Goal: Check status: Check status

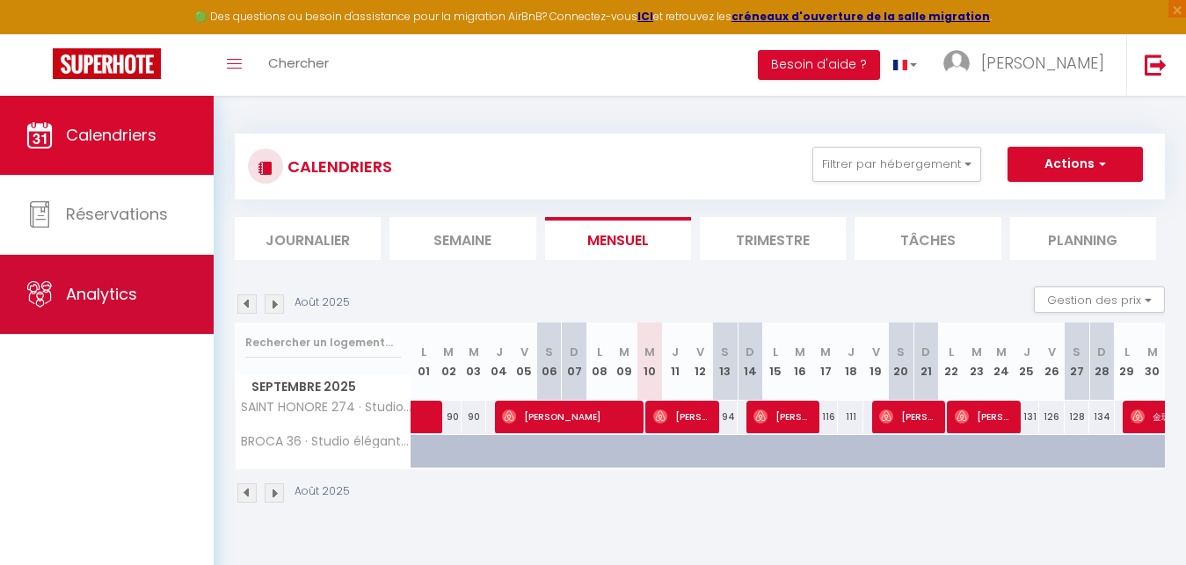
click at [127, 295] on span "Analytics" at bounding box center [101, 294] width 71 height 22
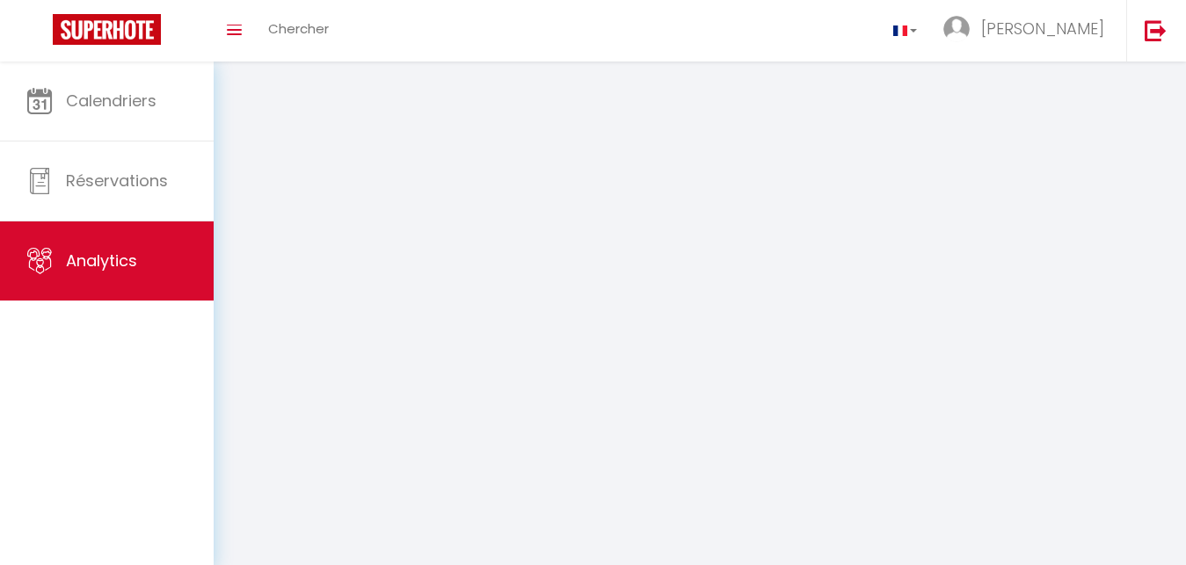
select select "2025"
select select "9"
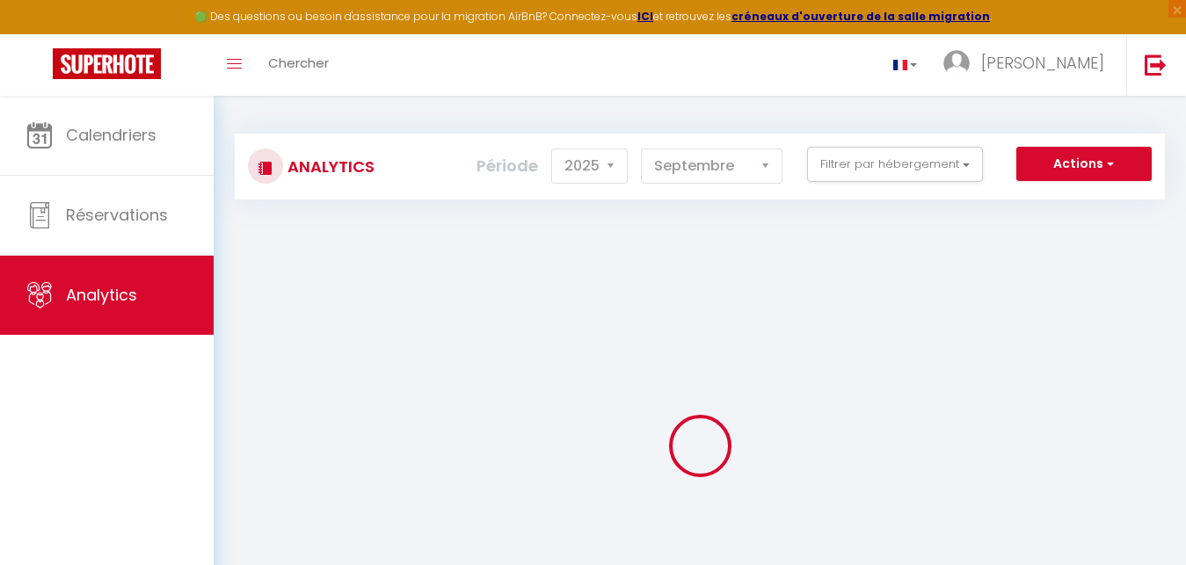
checkbox input "false"
checkbox Louvre "false"
checkbox 5ᵉ "false"
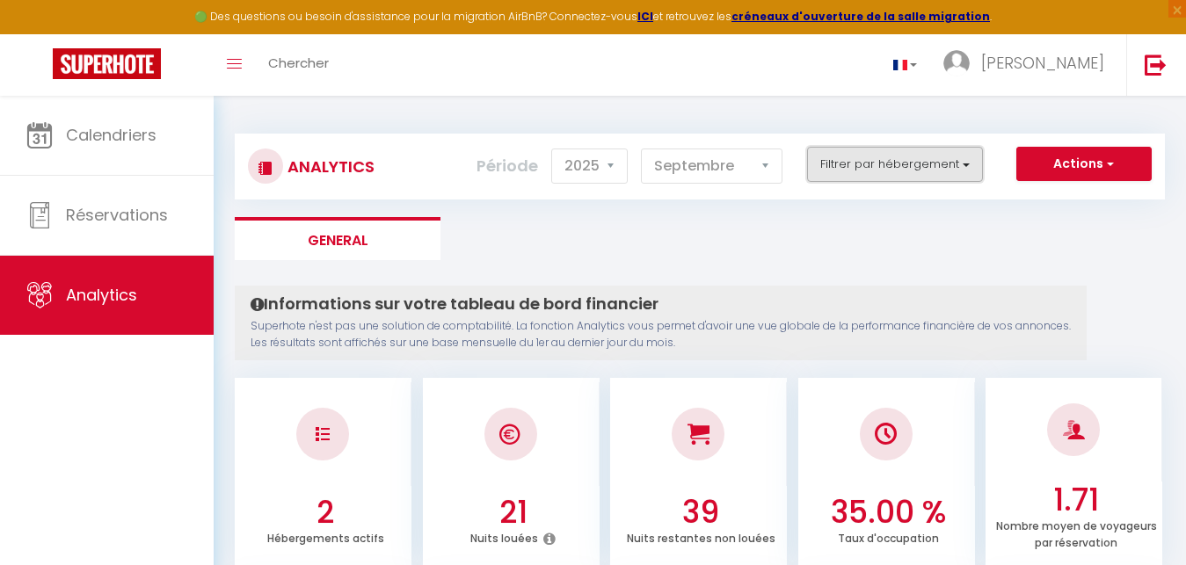
click at [892, 163] on button "Filtrer par hébergement" at bounding box center [895, 164] width 176 height 35
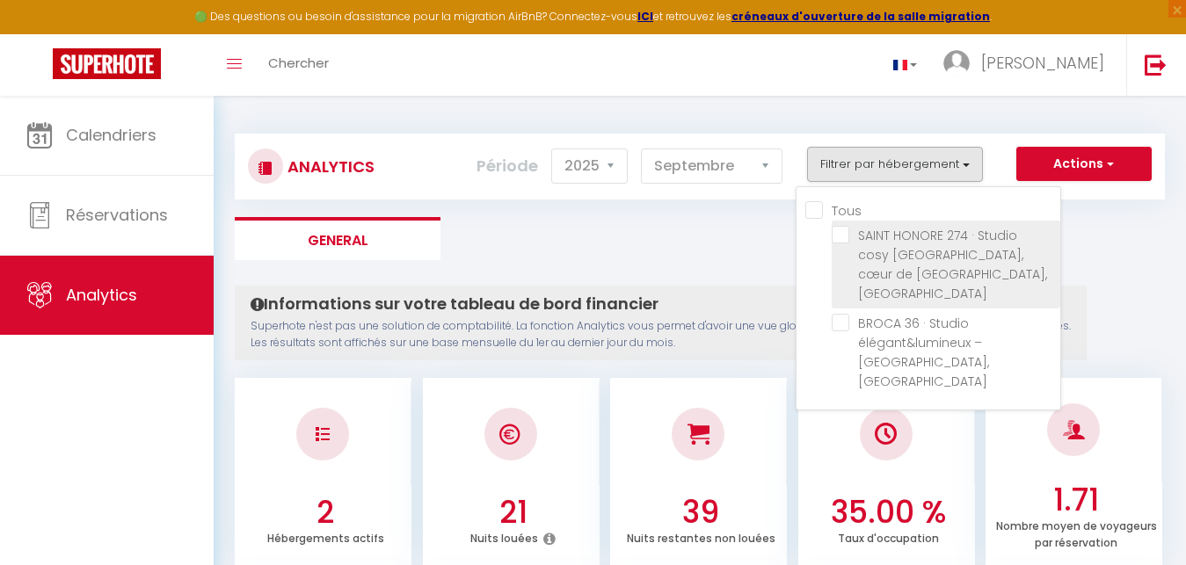
click at [841, 234] on Louvre "checkbox" at bounding box center [946, 235] width 229 height 18
checkbox Louvre "true"
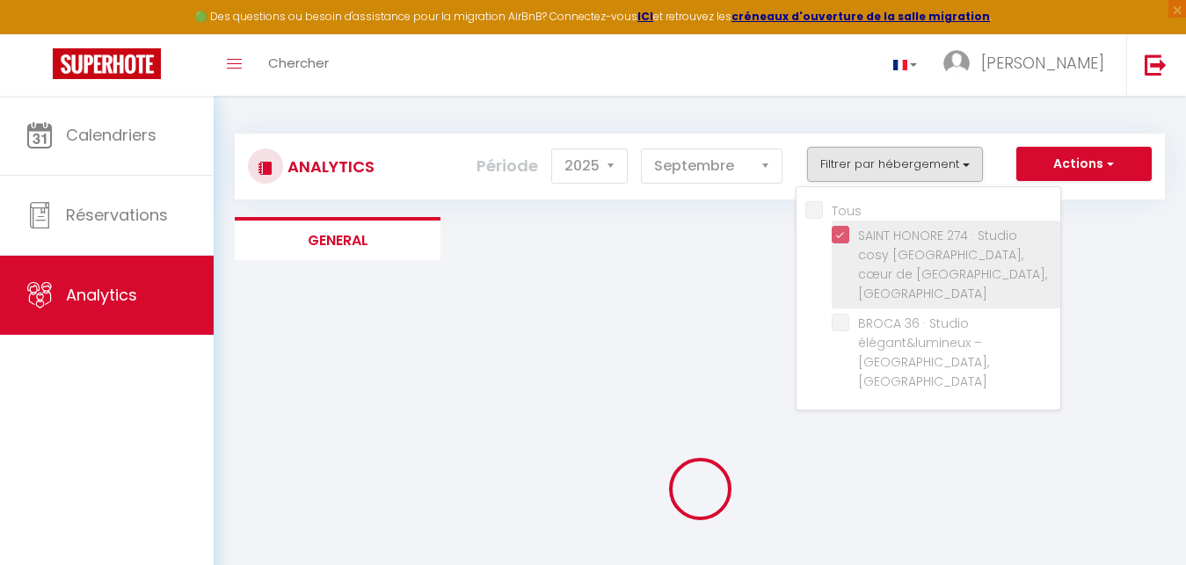
checkbox 5ᵉ "false"
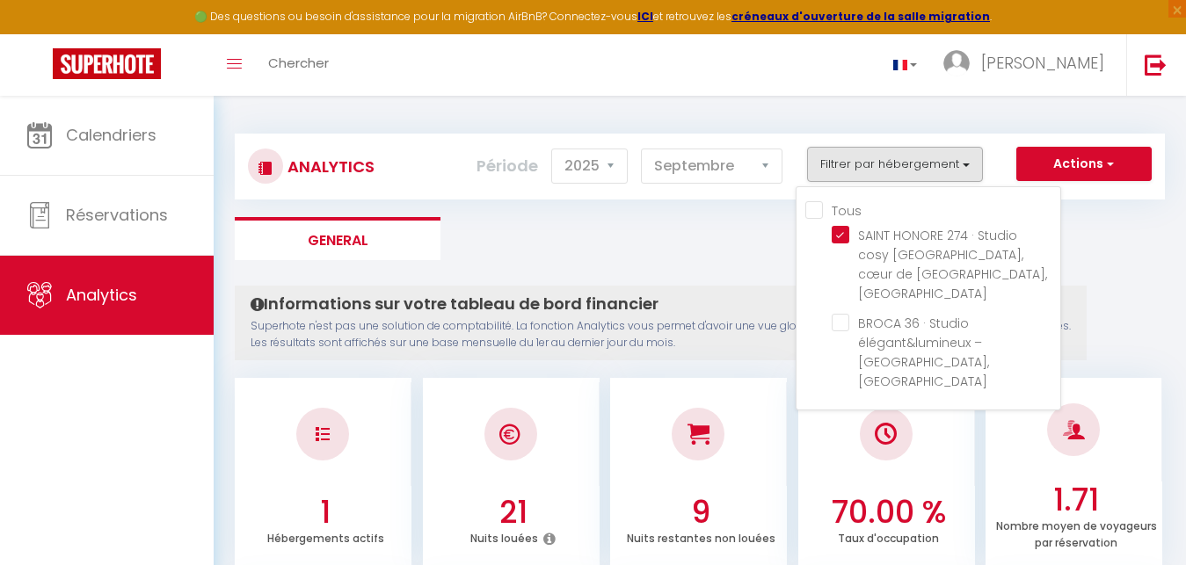
click at [604, 251] on ul "General" at bounding box center [700, 238] width 930 height 43
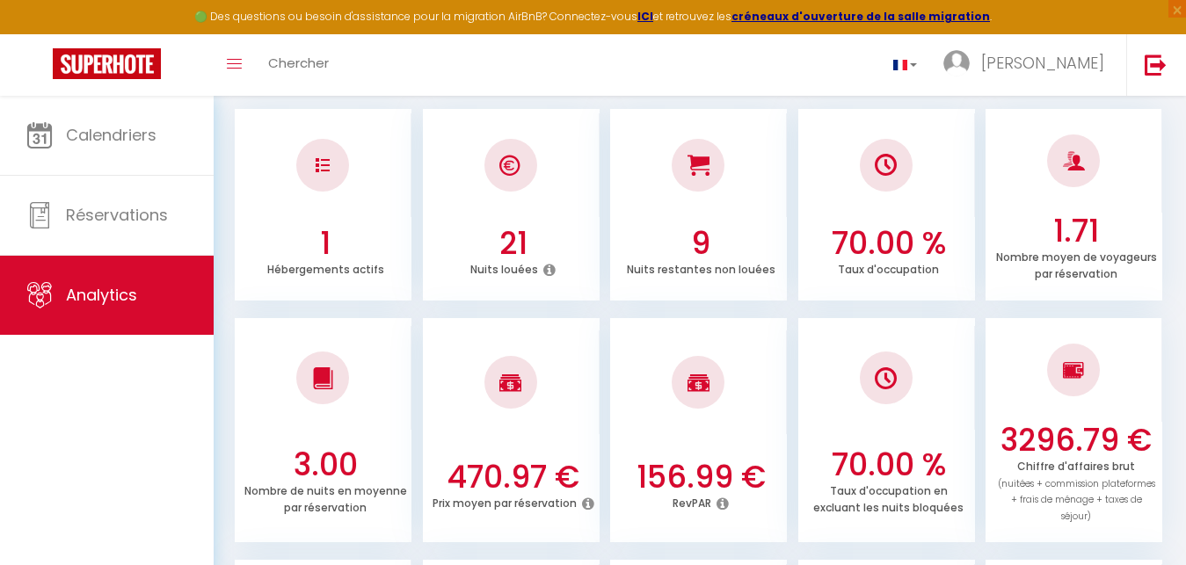
scroll to position [314, 0]
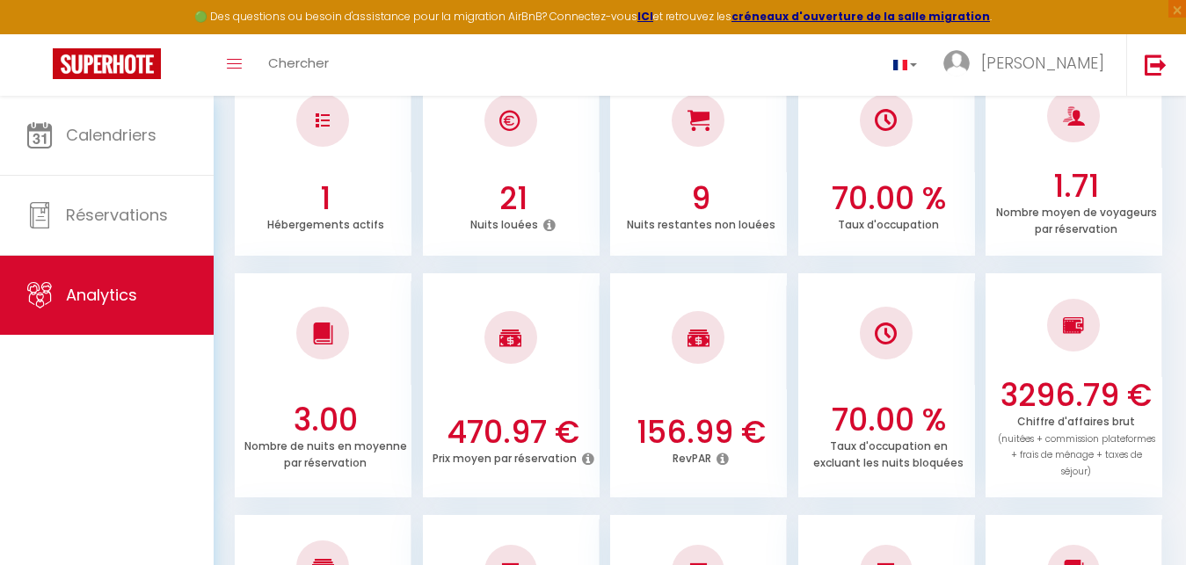
click at [546, 226] on icon at bounding box center [550, 225] width 12 height 14
click at [499, 125] on div at bounding box center [511, 120] width 53 height 53
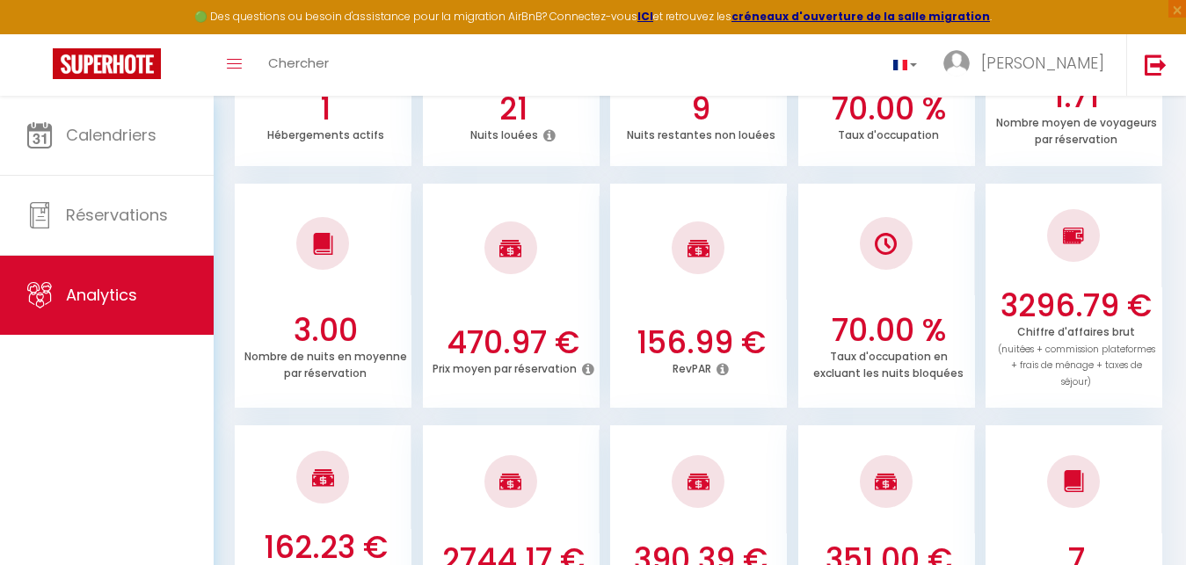
scroll to position [449, 0]
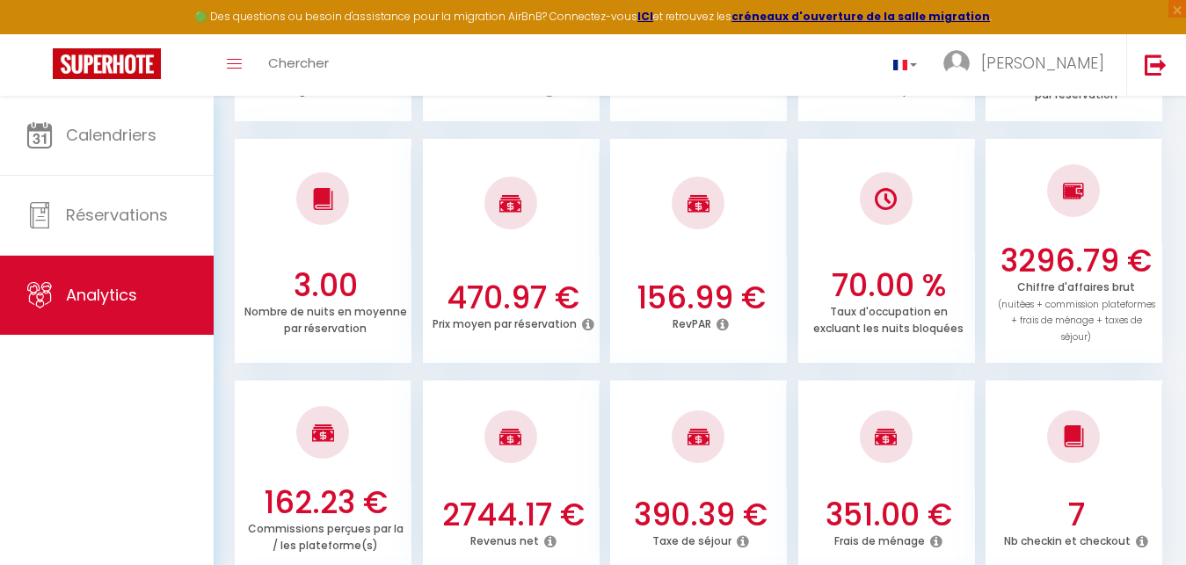
click at [585, 317] on icon at bounding box center [588, 324] width 12 height 14
click at [570, 202] on div at bounding box center [511, 203] width 177 height 104
click at [724, 317] on icon at bounding box center [723, 324] width 12 height 14
click at [585, 317] on icon at bounding box center [588, 324] width 12 height 14
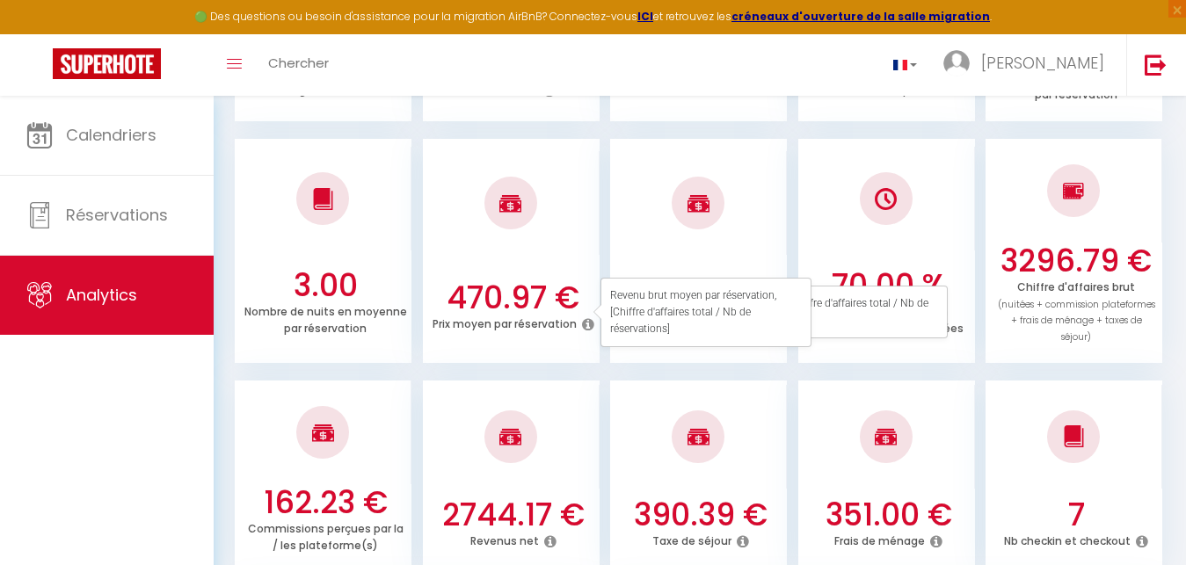
click at [514, 248] on div at bounding box center [511, 203] width 177 height 104
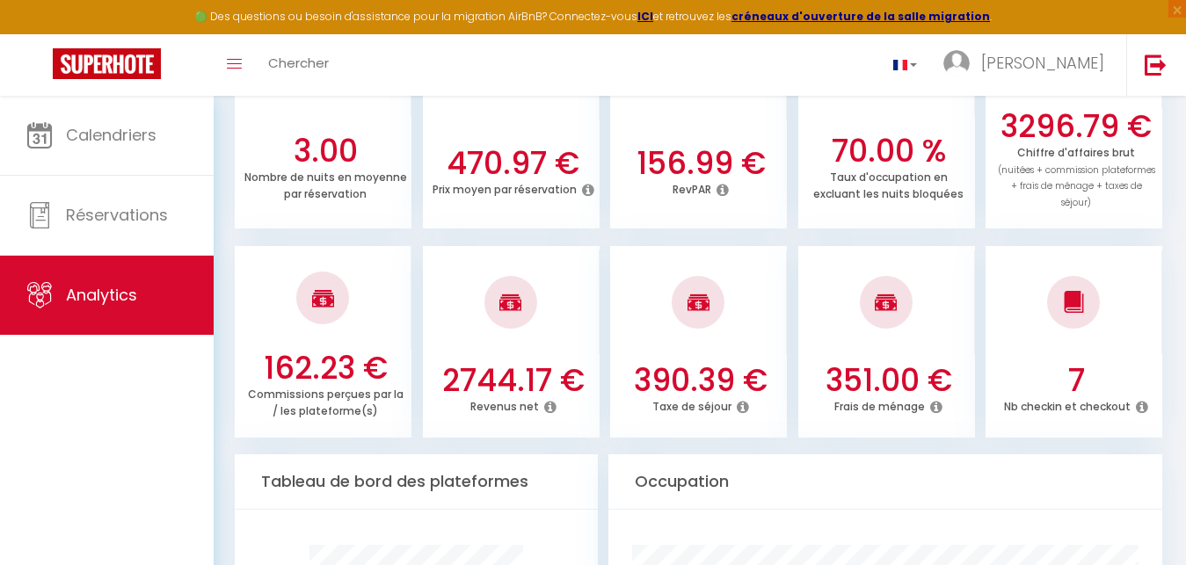
scroll to position [628, 0]
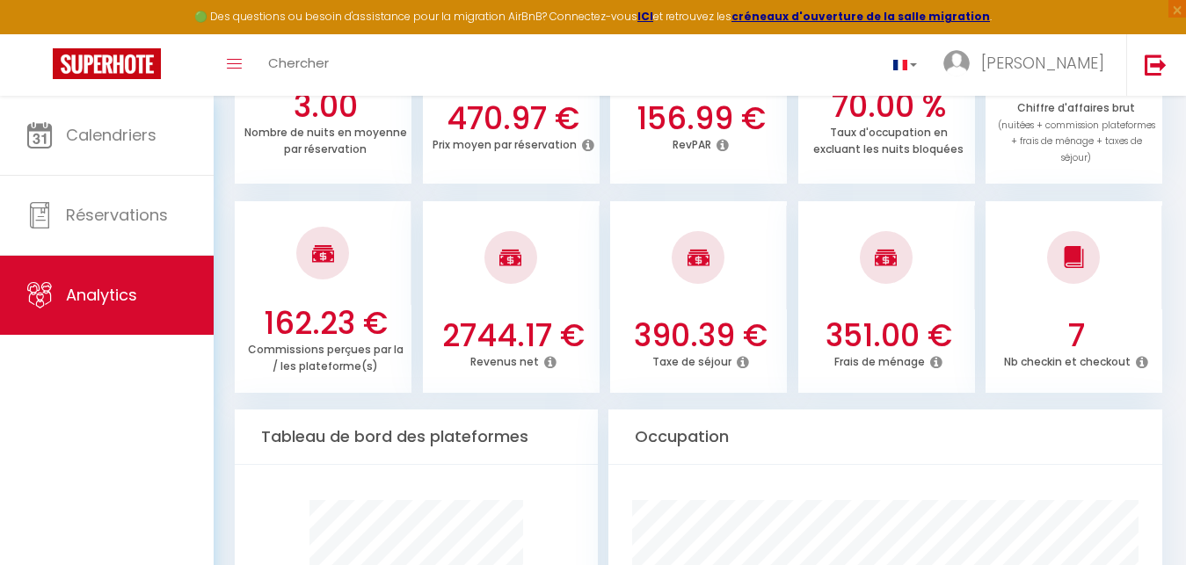
click at [547, 355] on icon at bounding box center [550, 362] width 12 height 14
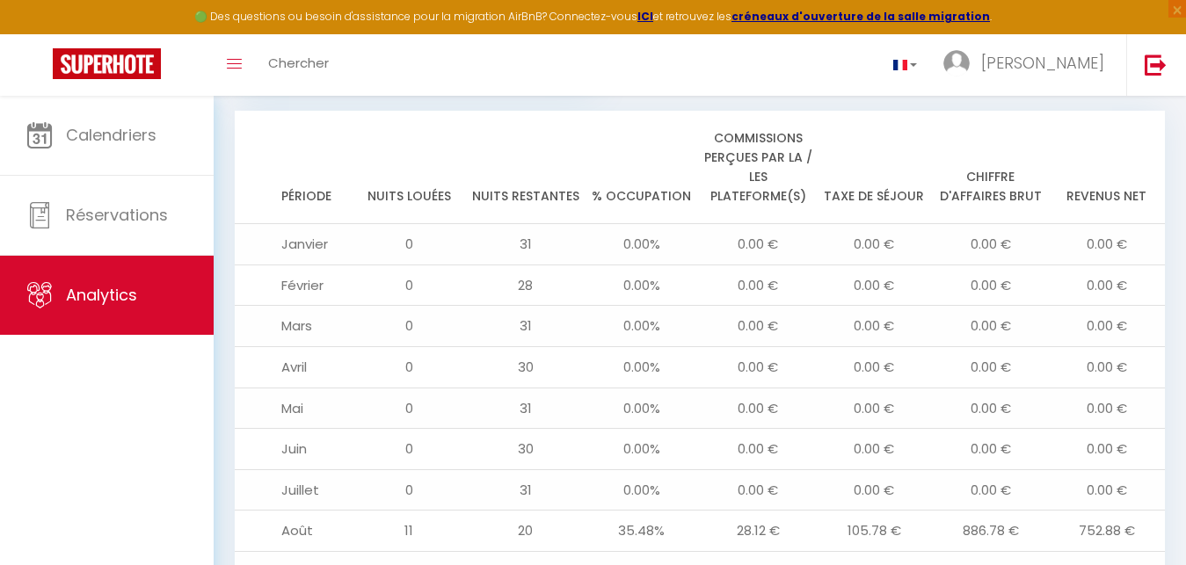
scroll to position [1839, 0]
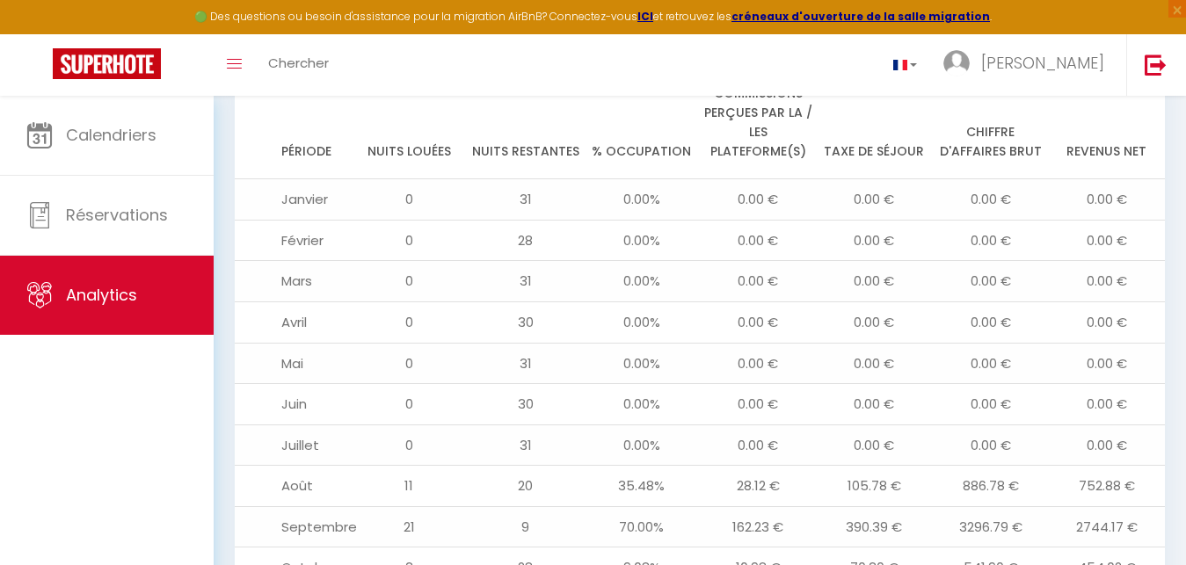
click at [553, 18] on div "🟢 Des questions ou besoin d'assistance pour la migration AirBnB? Connectez-vous…" at bounding box center [593, 17] width 1186 height 34
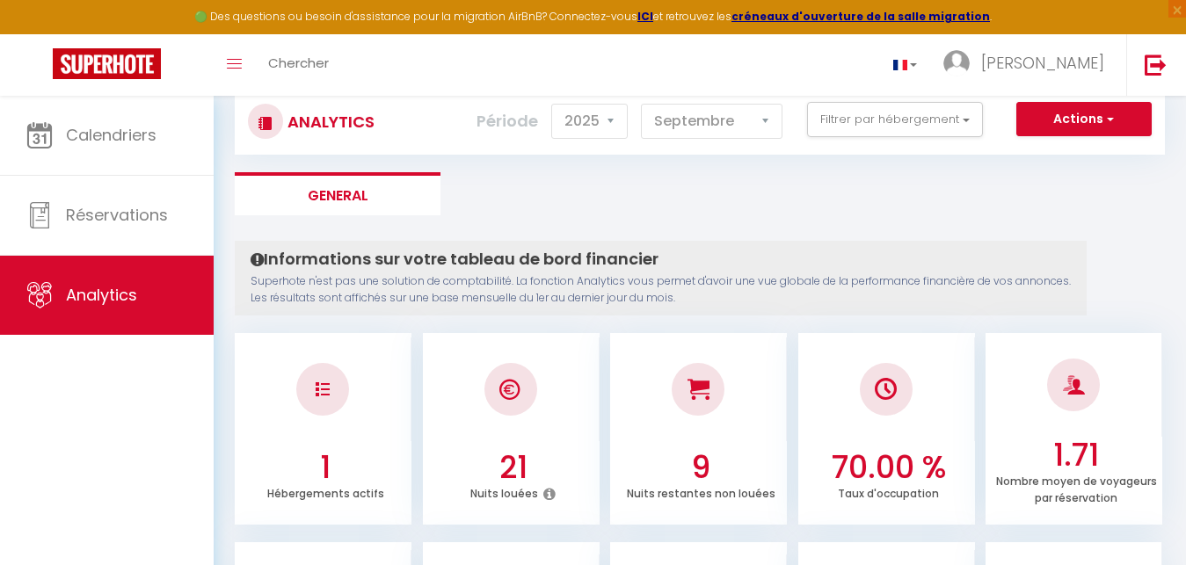
scroll to position [0, 0]
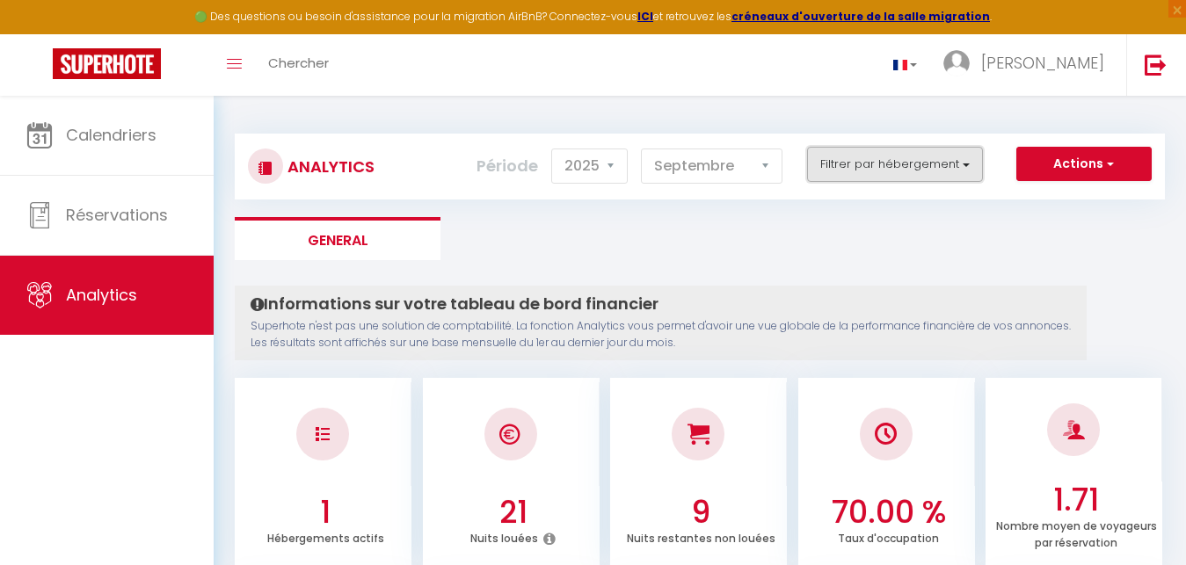
click at [882, 164] on button "Filtrer par hébergement" at bounding box center [895, 164] width 176 height 35
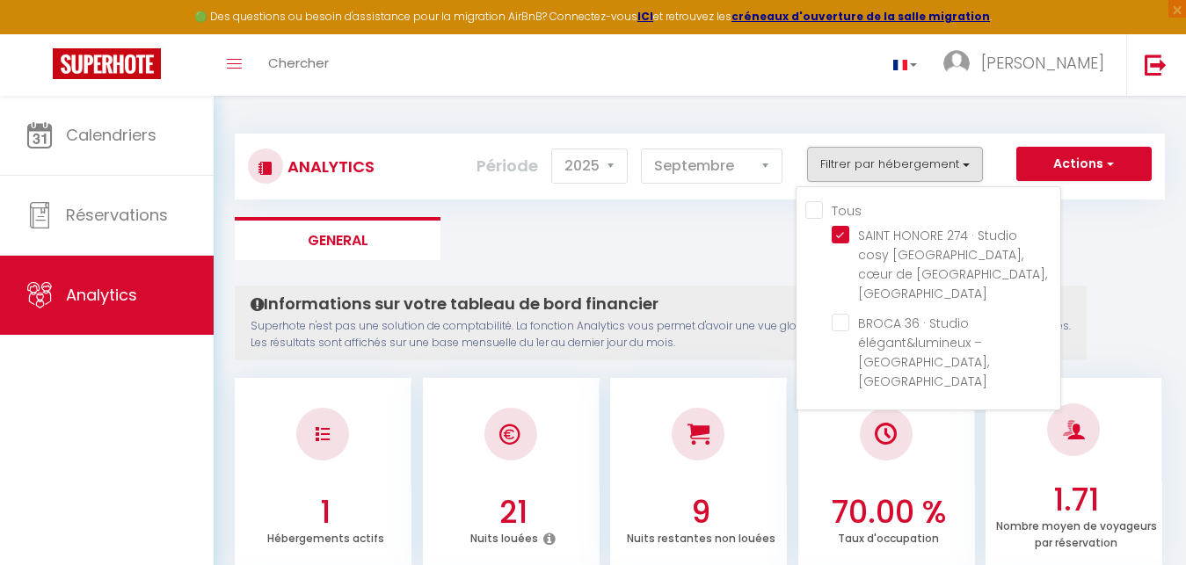
click at [813, 221] on ul "Tous SAINT HONORE 274 · Studio cosy [GEOGRAPHIC_DATA], cœur de [GEOGRAPHIC_DATA…" at bounding box center [933, 299] width 255 height 196
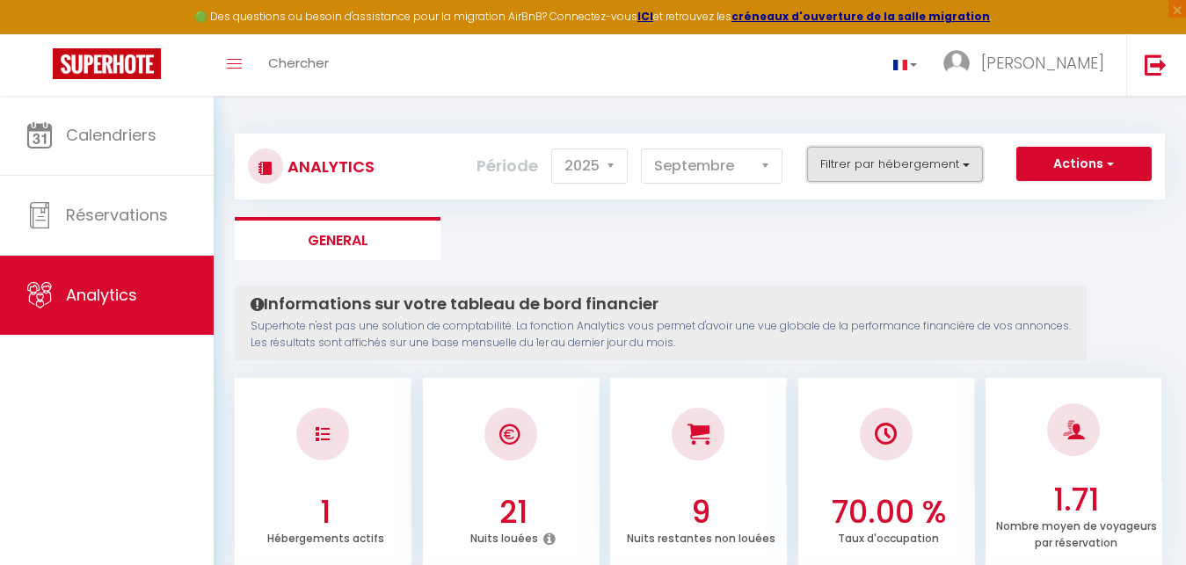
click at [843, 172] on button "Filtrer par hébergement" at bounding box center [895, 164] width 176 height 35
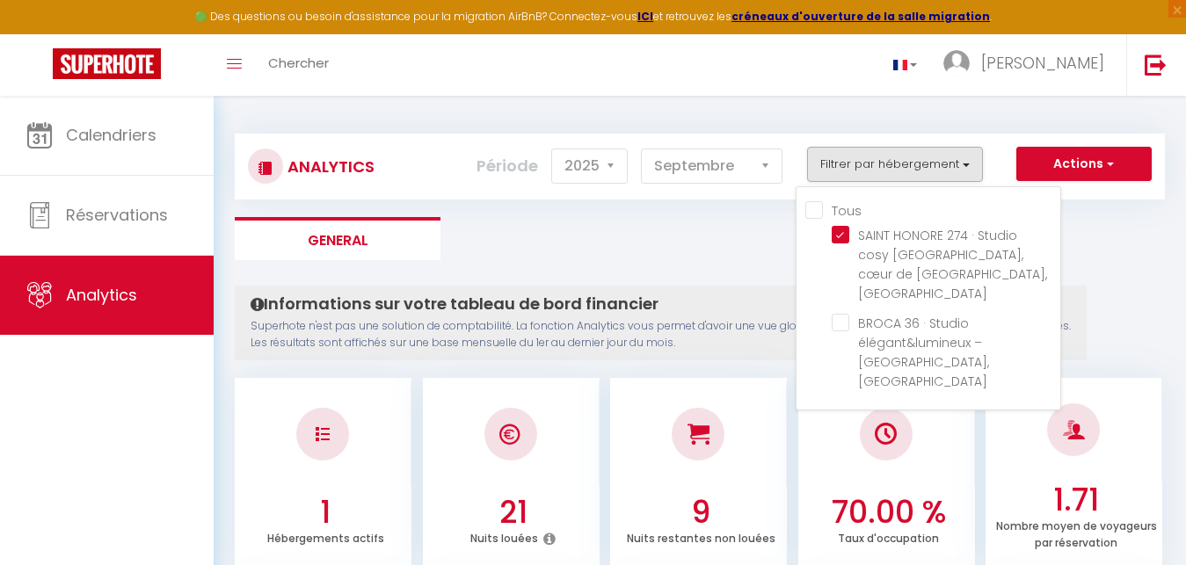
click at [814, 208] on input "Tous" at bounding box center [933, 210] width 255 height 18
checkbox input "true"
checkbox 5ᵉ "true"
click at [725, 223] on ul "General" at bounding box center [700, 238] width 930 height 43
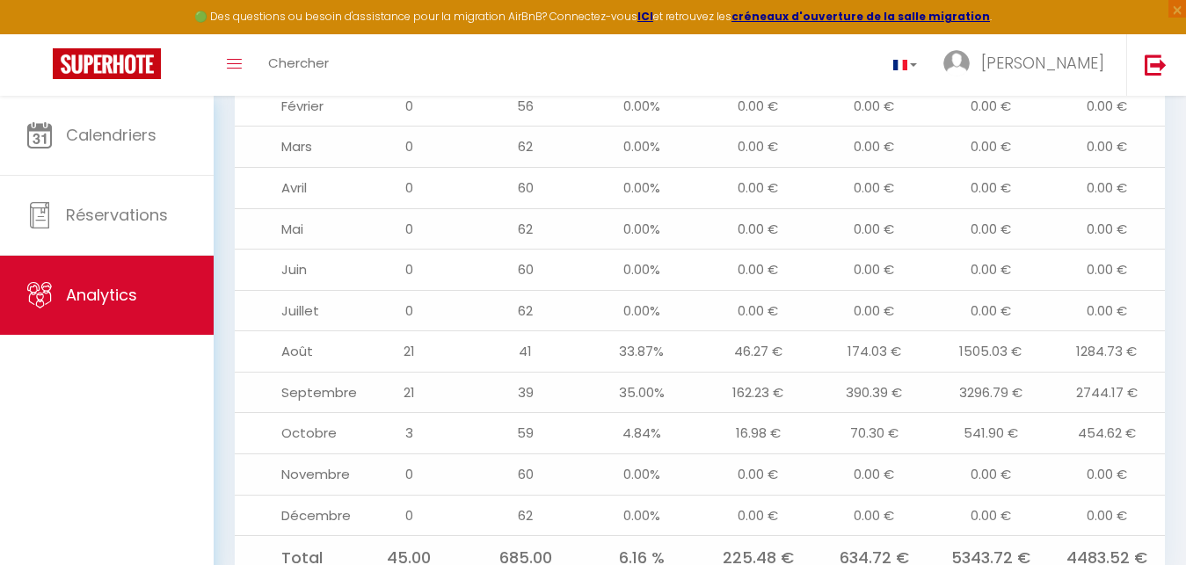
scroll to position [2002, 0]
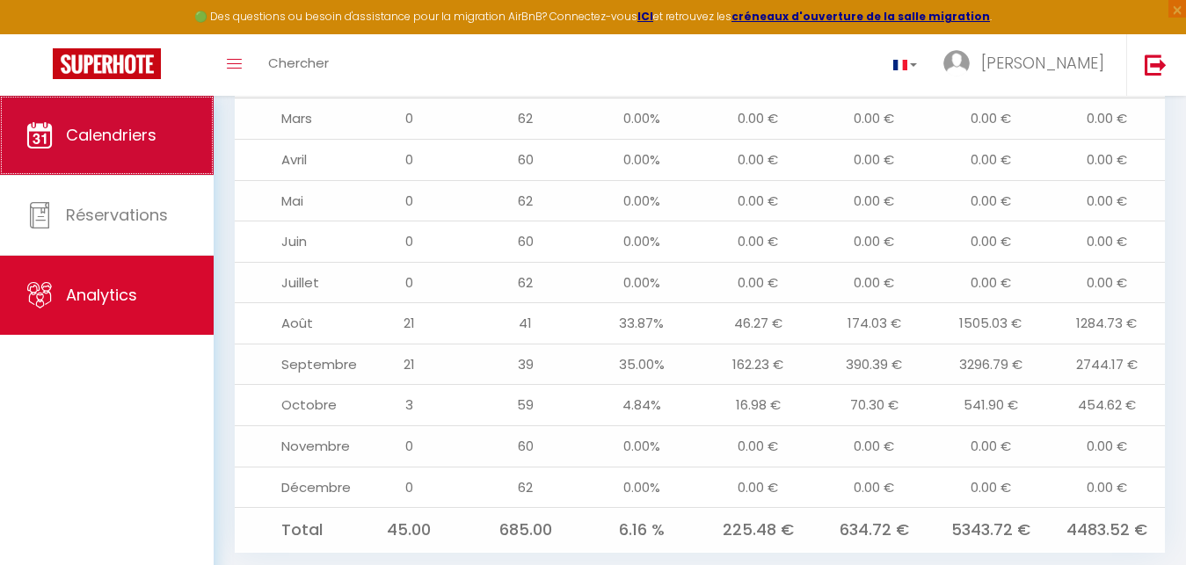
click at [123, 140] on span "Calendriers" at bounding box center [111, 135] width 91 height 22
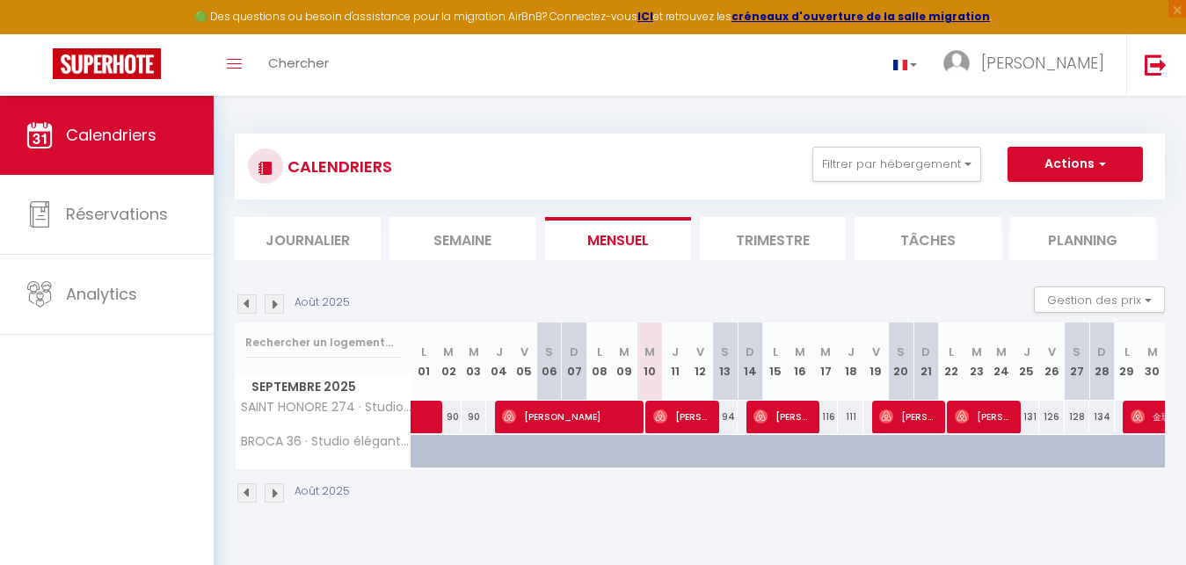
click at [457, 237] on li "Semaine" at bounding box center [463, 238] width 146 height 43
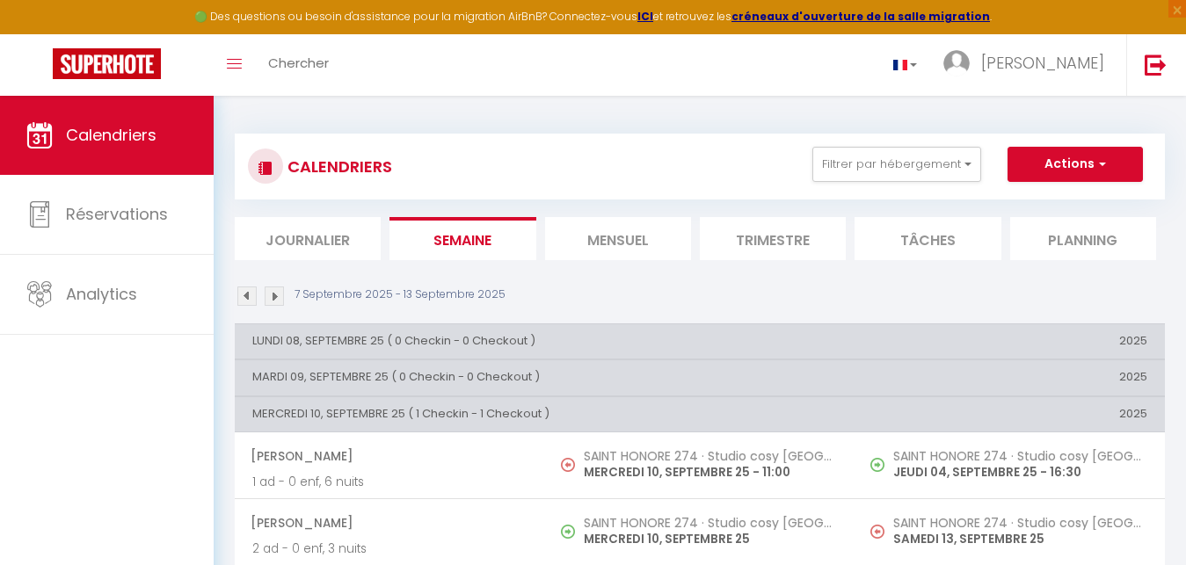
click at [632, 220] on li "Mensuel" at bounding box center [618, 238] width 146 height 43
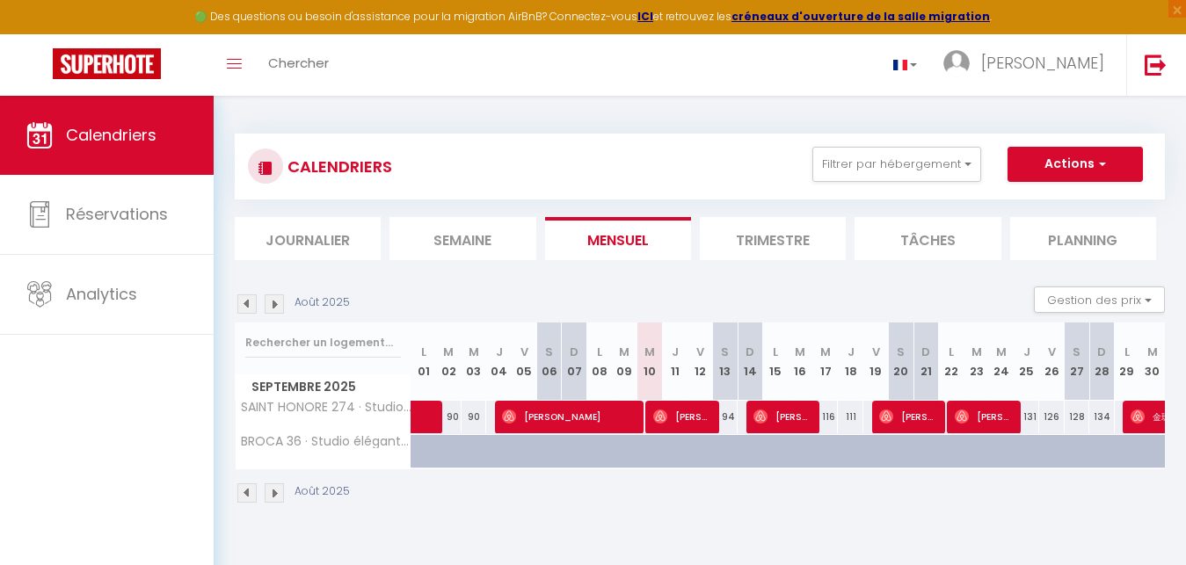
click at [798, 237] on li "Trimestre" at bounding box center [773, 238] width 146 height 43
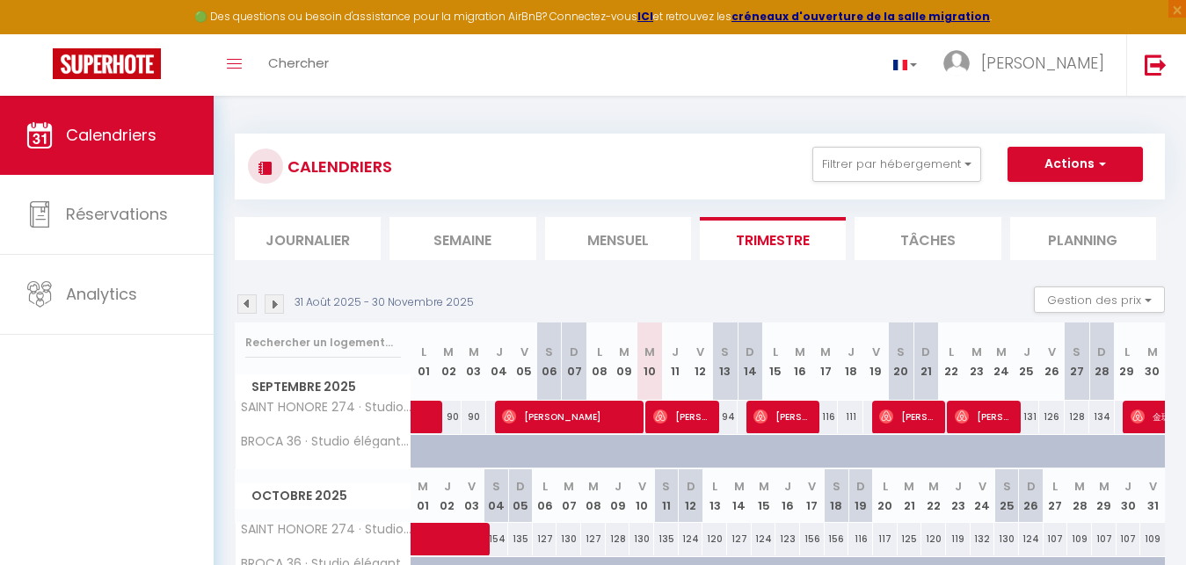
click at [909, 419] on span "[PERSON_NAME]" at bounding box center [909, 416] width 60 height 33
select select "OK"
select select "1"
select select "0"
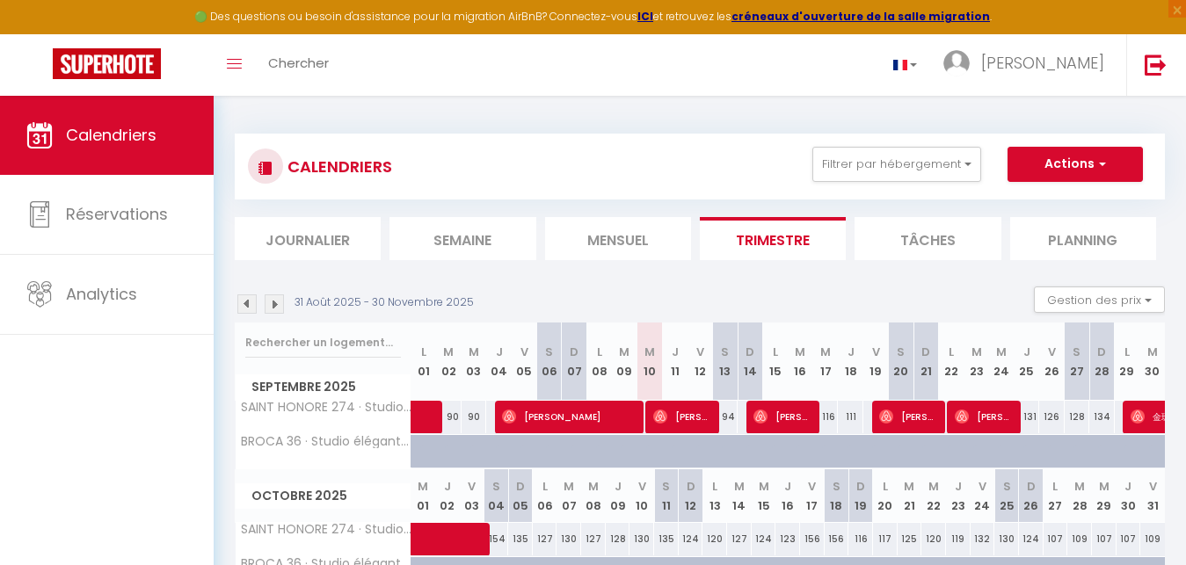
select select "1"
select select
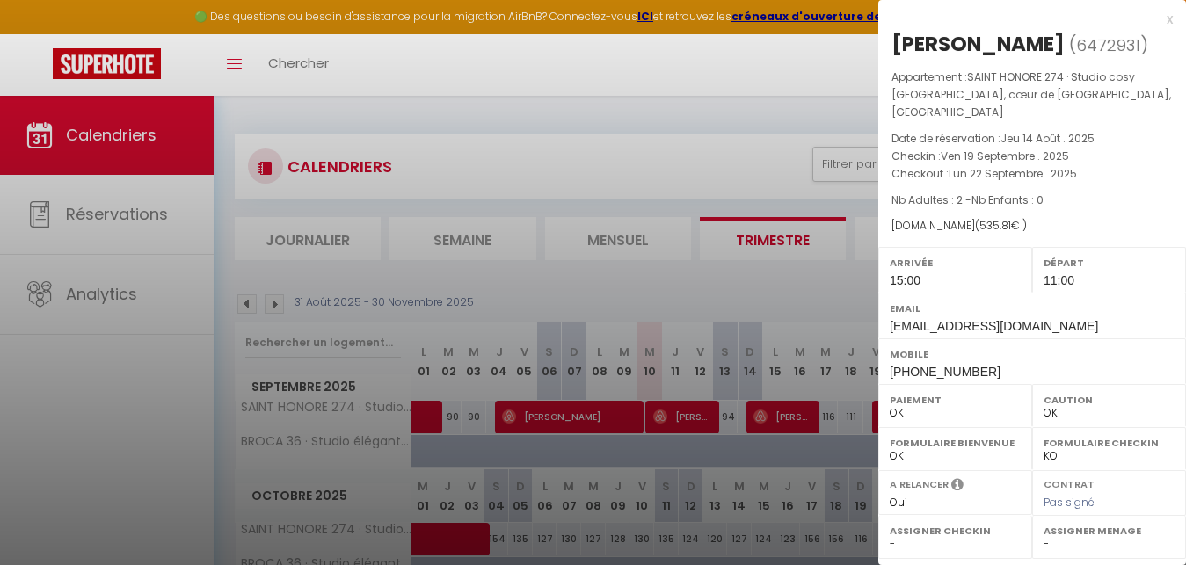
click at [814, 64] on div at bounding box center [593, 282] width 1186 height 565
